Goal: Information Seeking & Learning: Check status

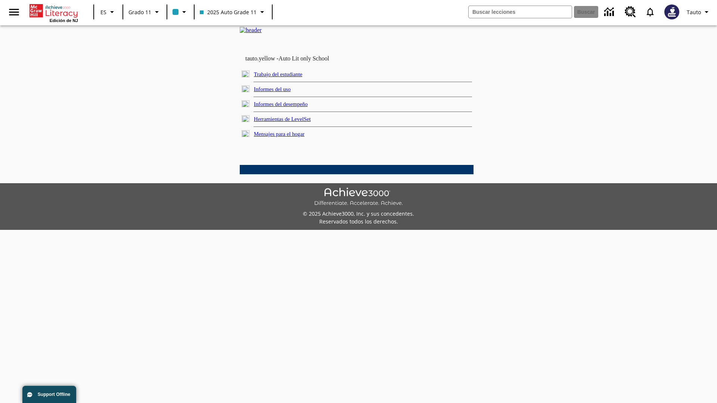
click at [279, 92] on link "Informes del uso" at bounding box center [272, 89] width 37 height 6
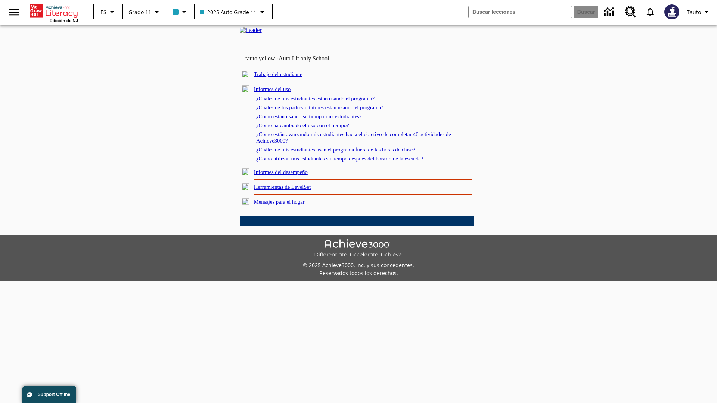
click at [326, 102] on link "¿Cuáles de mis estudiantes están usando el programa?" at bounding box center [315, 99] width 118 height 6
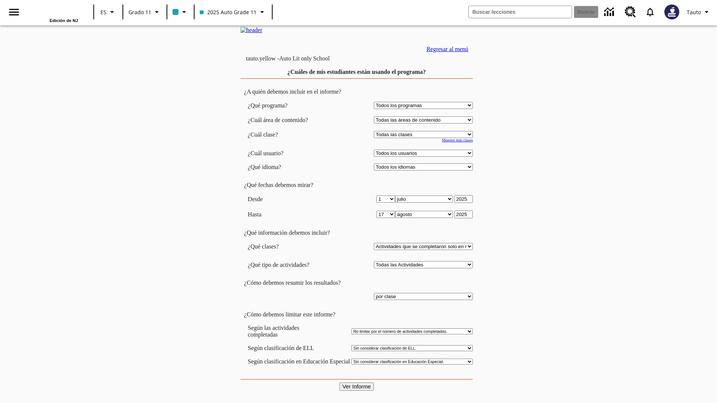
click at [357, 383] on input "Ver Informe" at bounding box center [356, 387] width 34 height 8
click at [446, 52] on link "Regresar al menú" at bounding box center [447, 49] width 42 height 6
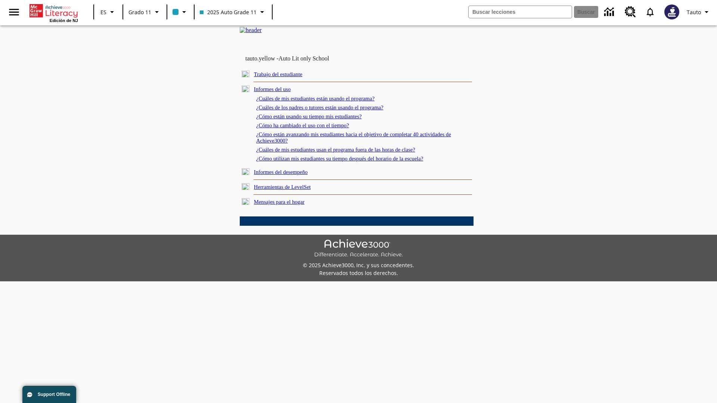
click at [318, 120] on link "¿Cómo están usando su tiempo mis estudiantes?" at bounding box center [309, 117] width 106 height 6
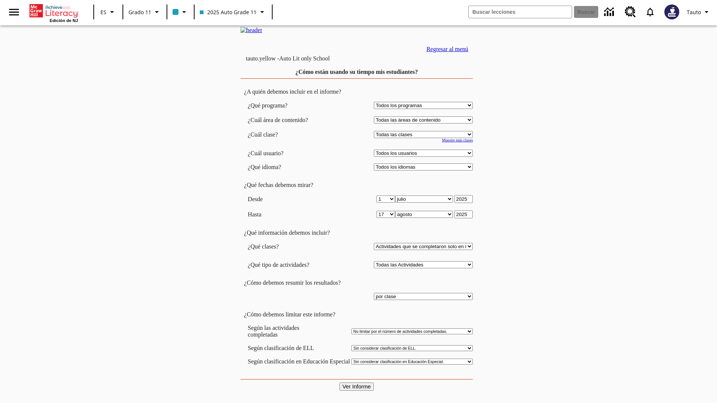
click at [357, 383] on input "Ver Informe" at bounding box center [356, 387] width 34 height 8
click at [446, 52] on link "Regresar al menú" at bounding box center [447, 49] width 42 height 6
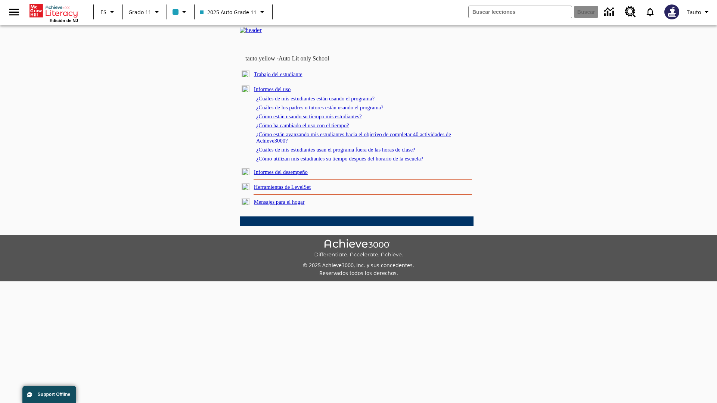
click at [353, 162] on link "¿Cómo utilizan mis estudiantes su tiempo después del horario de la escuela?" at bounding box center [339, 159] width 167 height 6
